Goal: Task Accomplishment & Management: Manage account settings

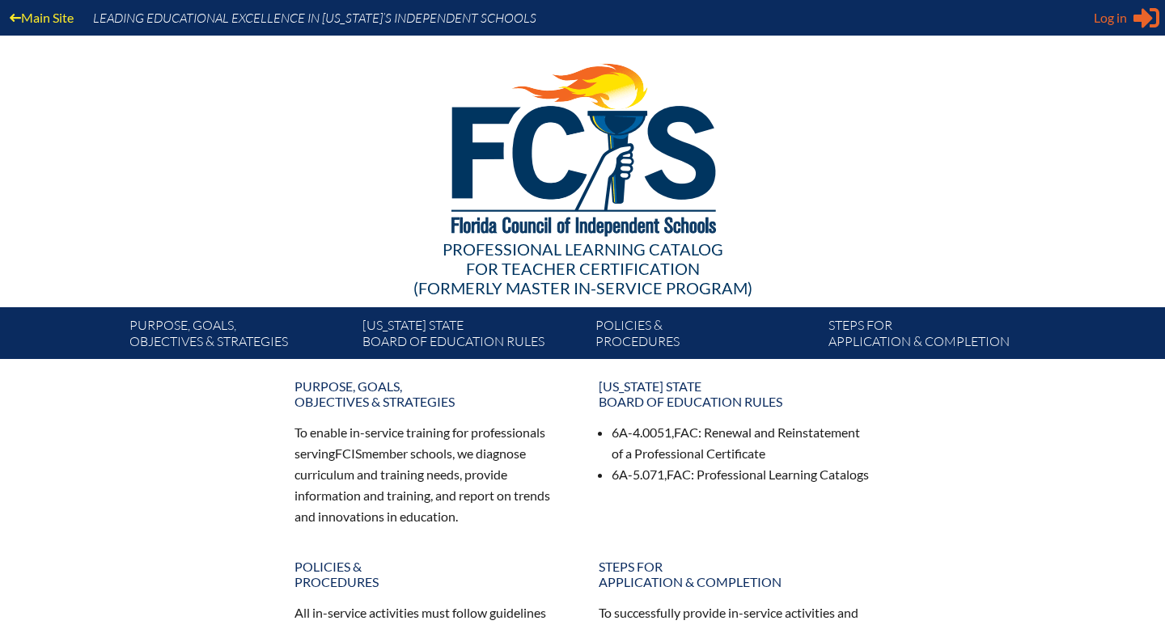
type input "[EMAIL_ADDRESS][DOMAIN_NAME]"
click at [1131, 10] on div "Log in Close Sign in or register" at bounding box center [1126, 18] width 66 height 26
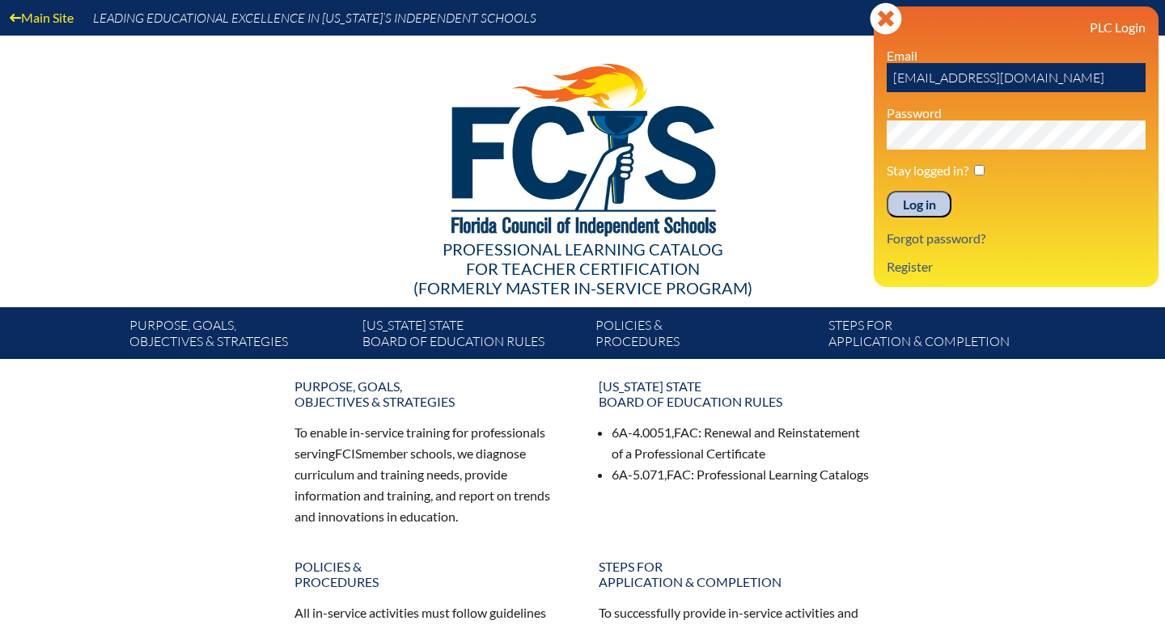
click at [917, 209] on input "Log in" at bounding box center [918, 204] width 65 height 27
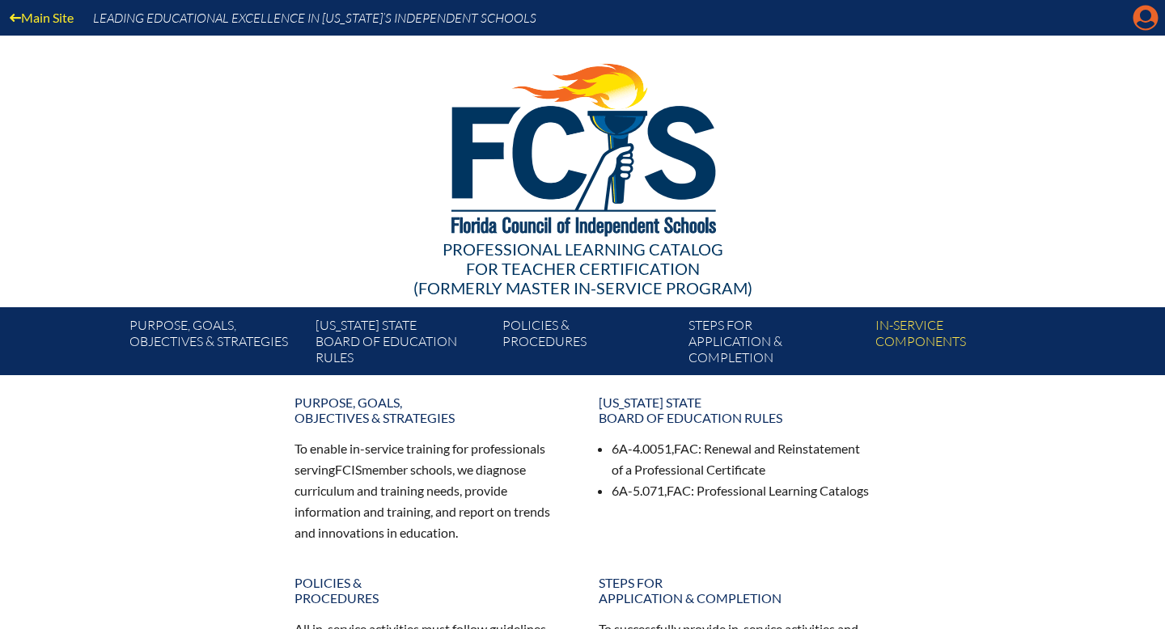
click at [1157, 13] on icon at bounding box center [1145, 18] width 25 height 25
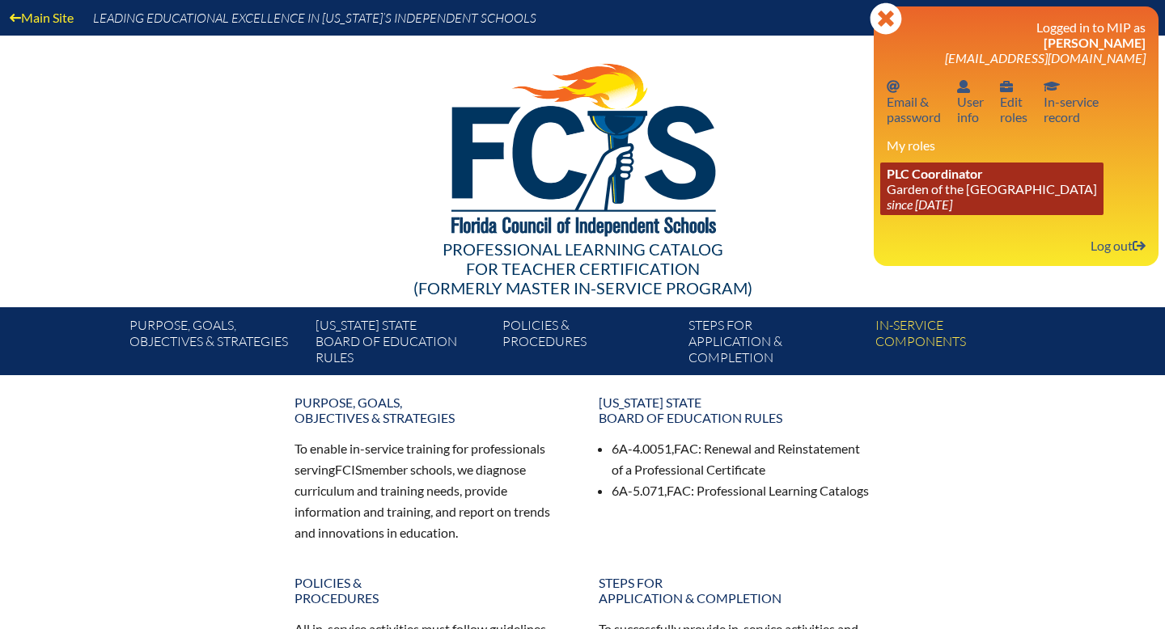
click at [945, 208] on icon "since 2024 Jun 20" at bounding box center [919, 204] width 66 height 15
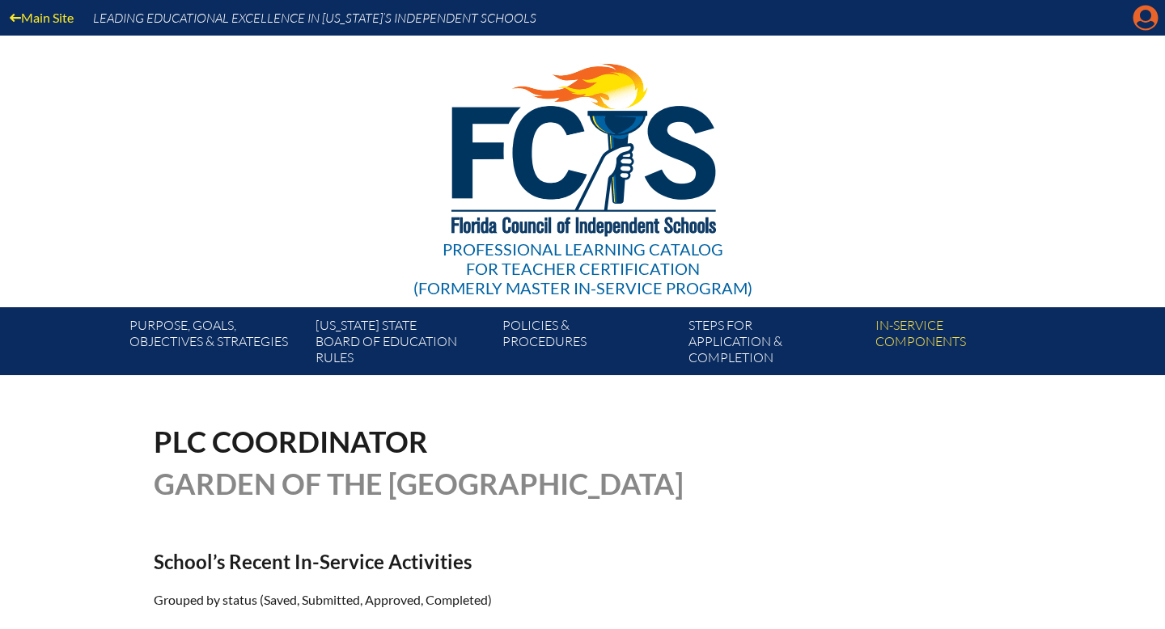
click at [1144, 18] on icon "Manage account" at bounding box center [1145, 18] width 26 height 26
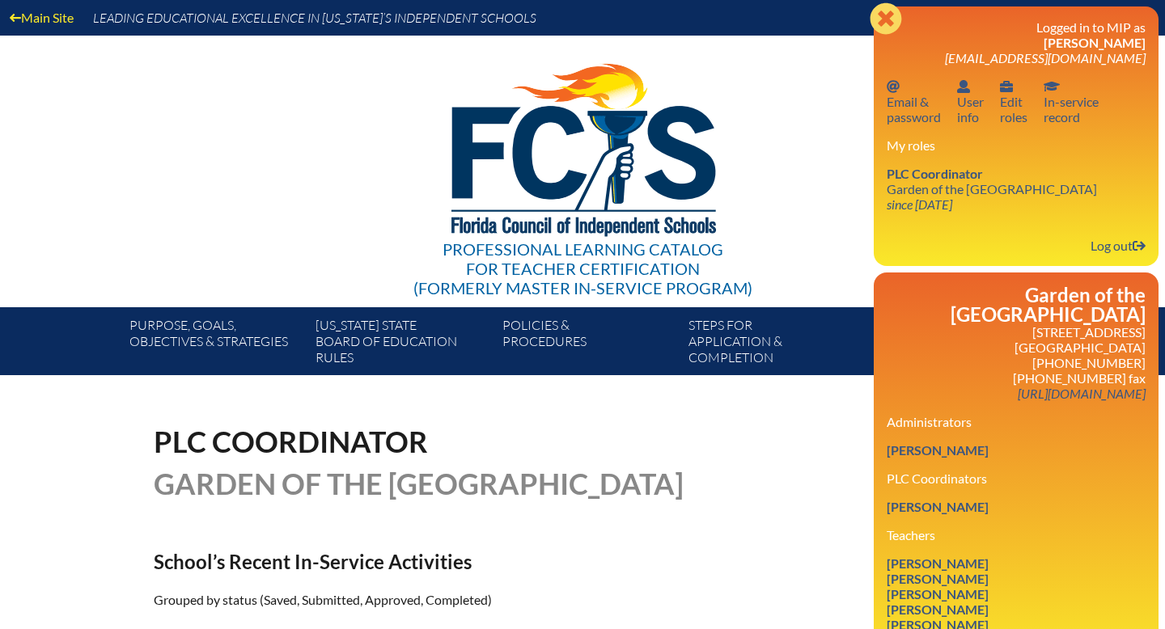
click at [892, 11] on icon at bounding box center [885, 18] width 32 height 32
